Goal: Task Accomplishment & Management: Manage account settings

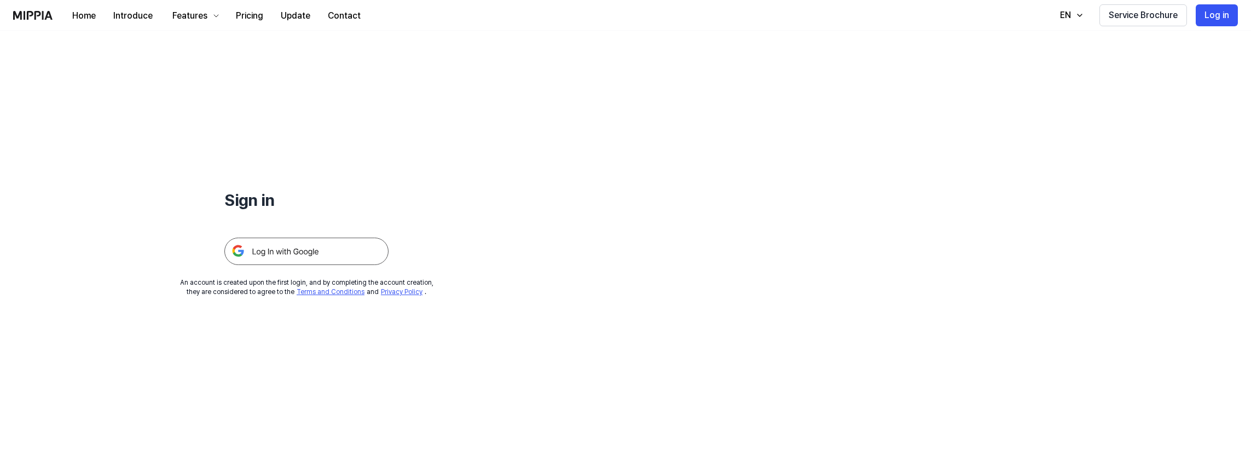
click at [313, 254] on img at bounding box center [306, 250] width 164 height 27
